Goal: Navigation & Orientation: Find specific page/section

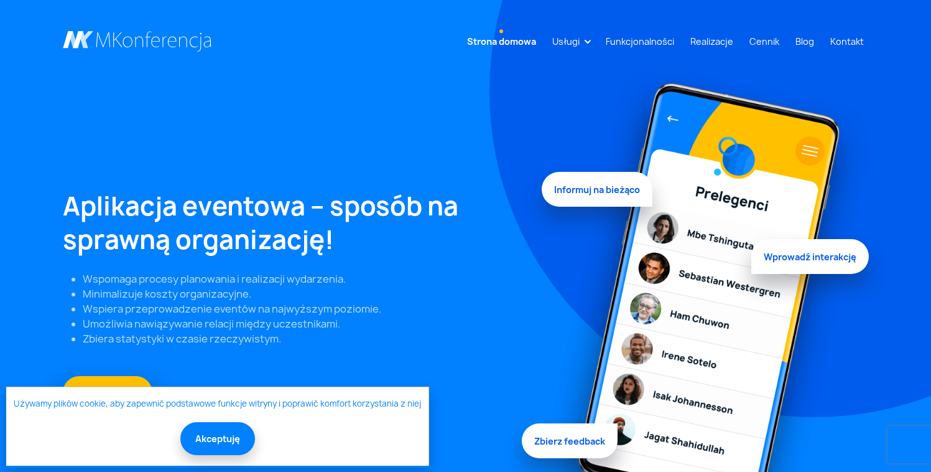
click at [230, 437] on button "Akceptuję" at bounding box center [217, 438] width 75 height 33
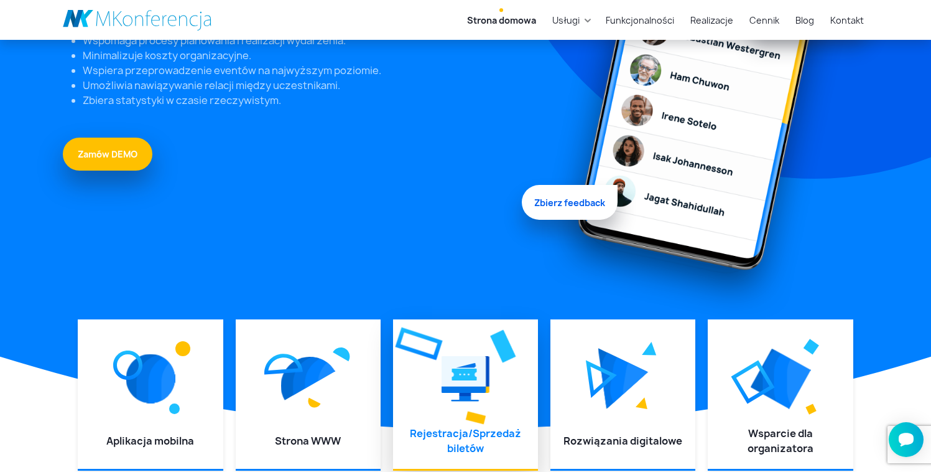
scroll to position [280, 0]
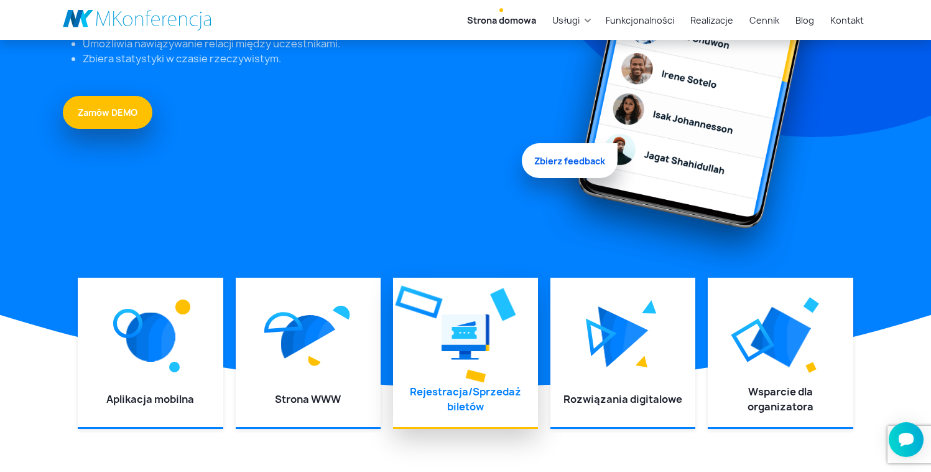
click at [469, 340] on img at bounding box center [466, 337] width 48 height 56
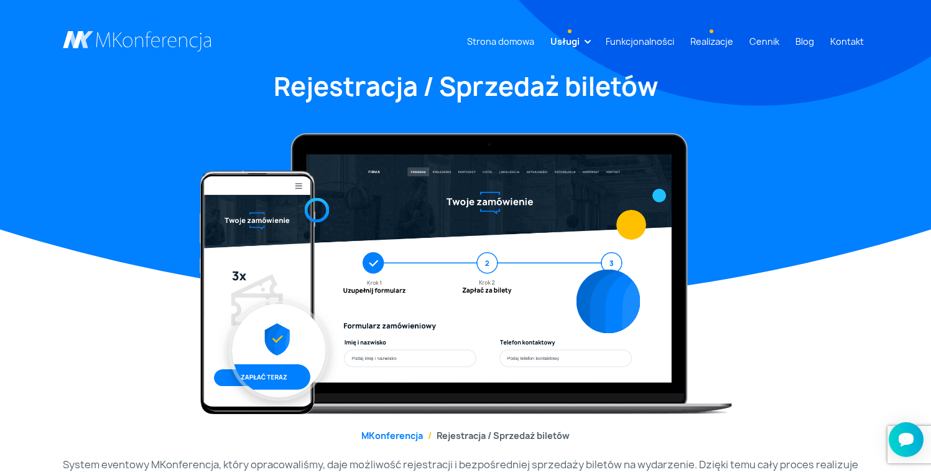
click at [726, 39] on link "Realizacje" at bounding box center [712, 41] width 53 height 23
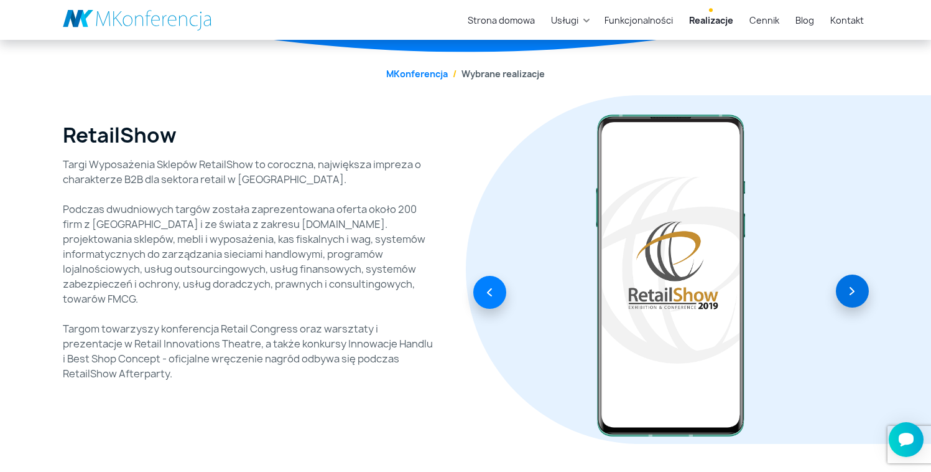
click at [865, 291] on button "button" at bounding box center [852, 290] width 33 height 33
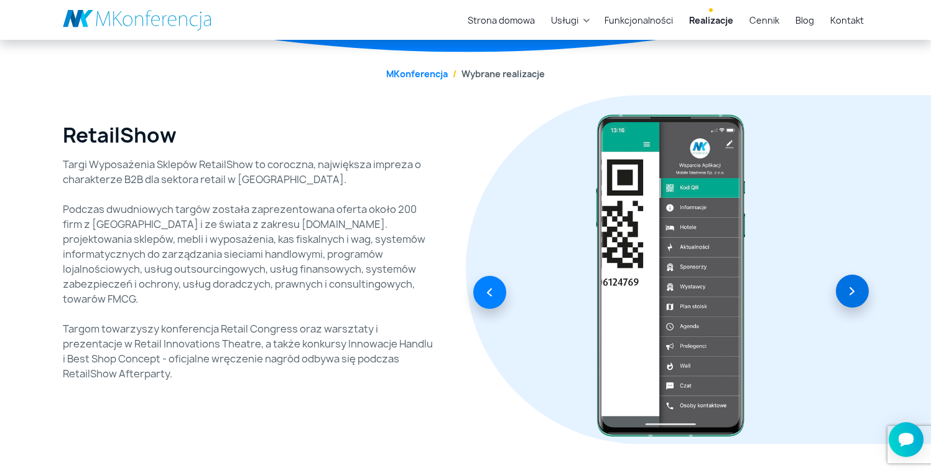
click at [865, 291] on button "button" at bounding box center [852, 290] width 33 height 33
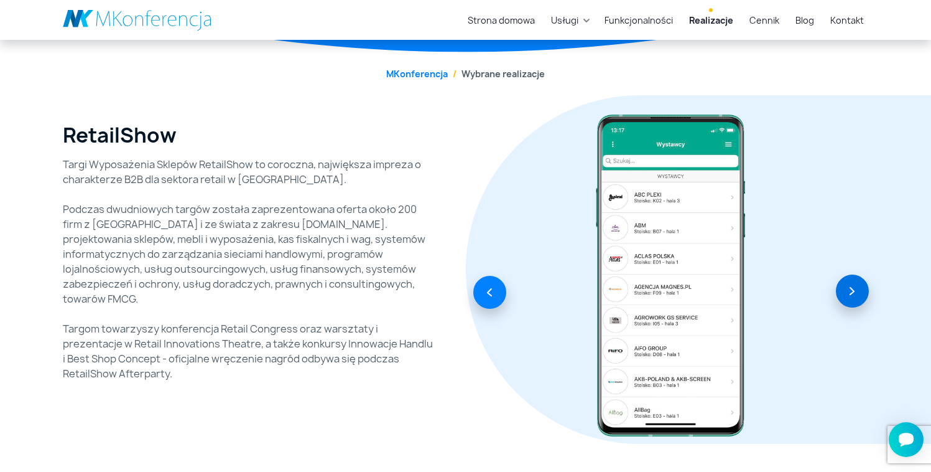
click at [865, 291] on button "button" at bounding box center [852, 290] width 33 height 33
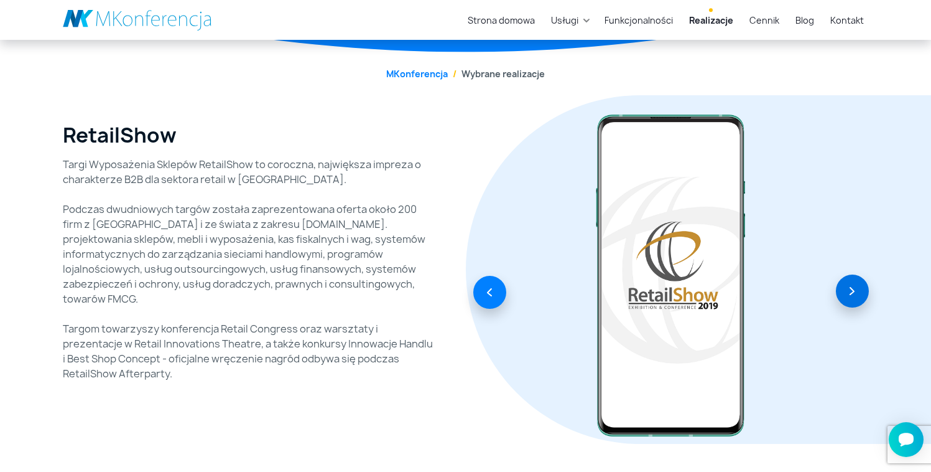
click at [865, 291] on button "button" at bounding box center [852, 290] width 33 height 33
